Goal: Use online tool/utility: Utilize a website feature to perform a specific function

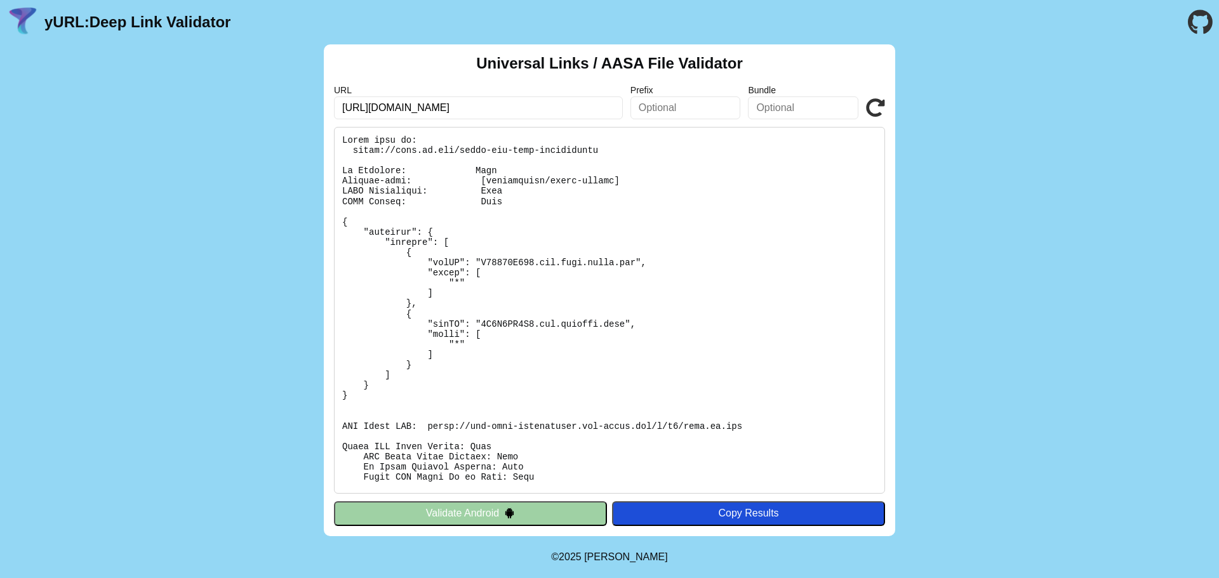
drag, startPoint x: 0, startPoint y: 0, endPoint x: 533, endPoint y: 510, distance: 737.5
click at [533, 510] on button "Validate Android" at bounding box center [470, 513] width 273 height 24
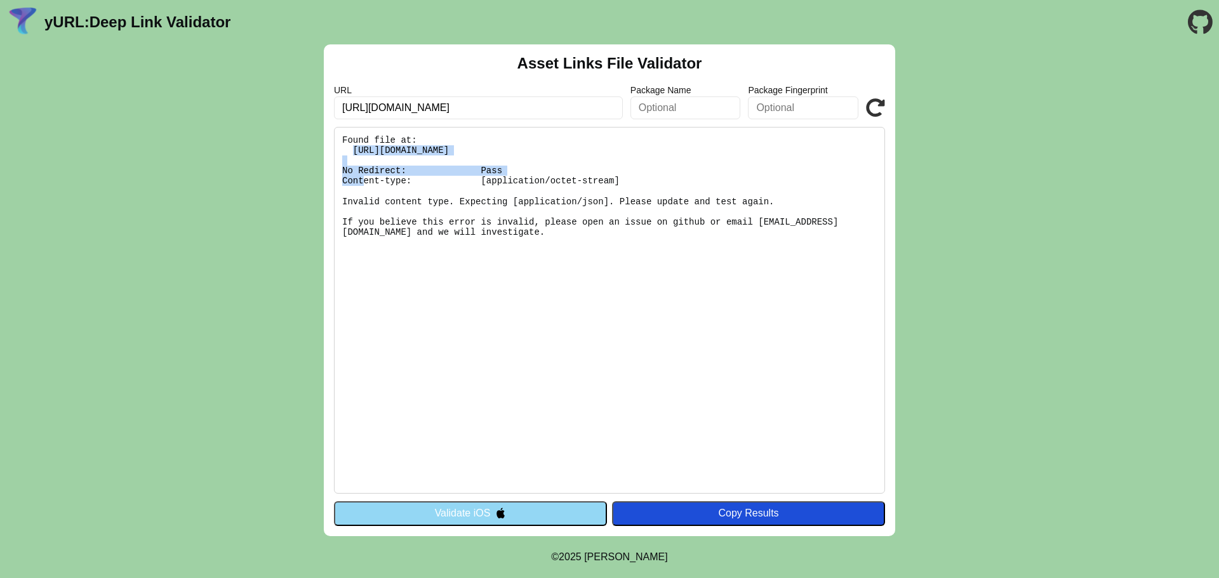
drag, startPoint x: 352, startPoint y: 147, endPoint x: 580, endPoint y: 150, distance: 227.9
click at [580, 150] on pre "Found file at: https://skjh.qq.com/.well-known/assetlinks.json No Redirect: Pas…" at bounding box center [609, 310] width 551 height 367
